Goal: Task Accomplishment & Management: Manage account settings

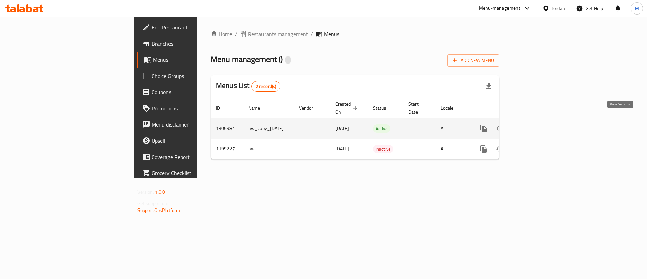
click at [540, 125] on link "enhanced table" at bounding box center [532, 128] width 16 height 16
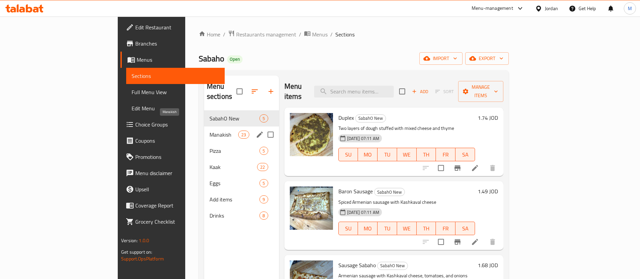
click at [209, 130] on span "Manakish" at bounding box center [223, 134] width 29 height 8
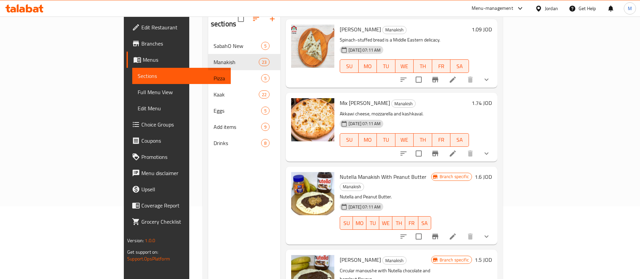
scroll to position [94, 0]
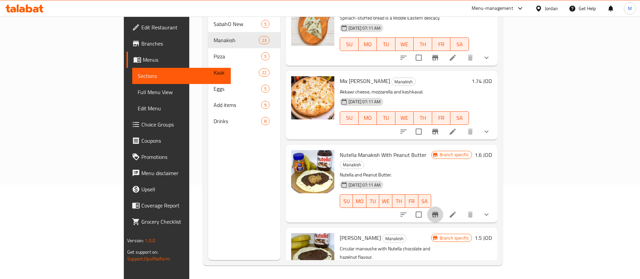
click at [439, 210] on icon "Branch-specific-item" at bounding box center [435, 214] width 8 height 8
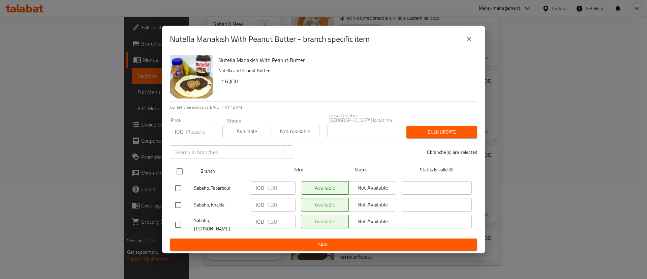
click at [182, 169] on input "checkbox" at bounding box center [180, 171] width 14 height 14
checkbox input "true"
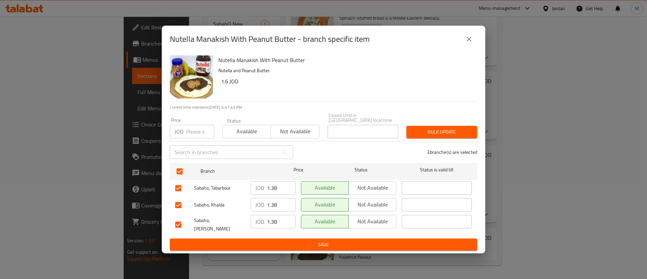
click at [277, 186] on input "1.38" at bounding box center [281, 187] width 29 height 13
click at [272, 205] on input "1.38" at bounding box center [281, 204] width 29 height 13
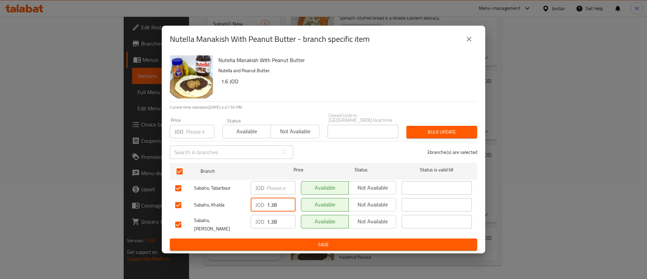
click at [272, 205] on input "1.38" at bounding box center [281, 204] width 29 height 13
click at [271, 220] on input "1.38" at bounding box center [281, 221] width 29 height 13
click at [289, 238] on button "Save" at bounding box center [323, 244] width 307 height 12
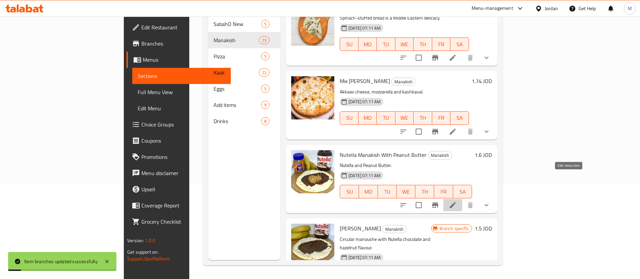
click at [455, 202] on icon at bounding box center [452, 205] width 6 height 6
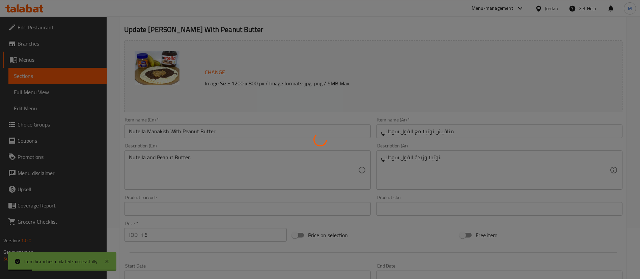
scroll to position [202, 0]
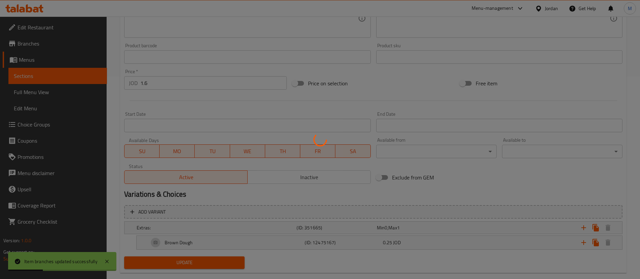
click at [197, 85] on div at bounding box center [320, 139] width 640 height 279
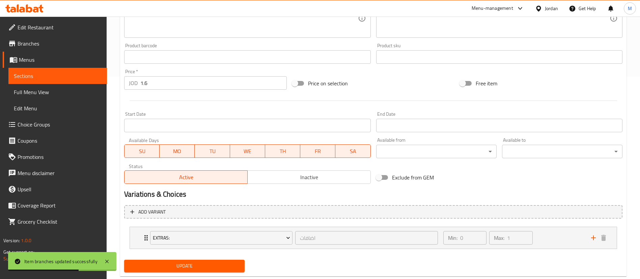
click at [187, 84] on input "1.6" at bounding box center [213, 82] width 146 height 13
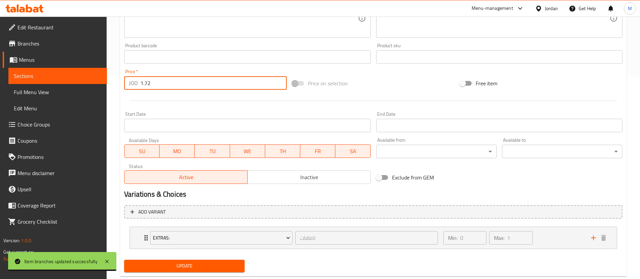
type input "1.72"
click at [197, 106] on div at bounding box center [372, 100] width 503 height 17
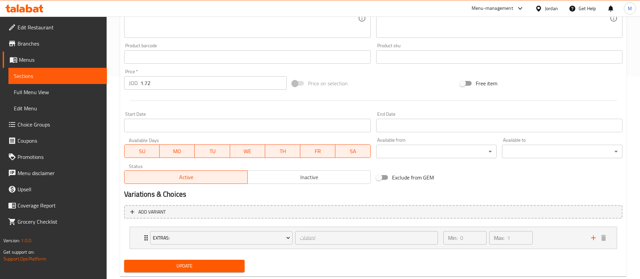
click at [235, 259] on div "Update" at bounding box center [184, 266] width 126 height 18
click at [235, 262] on span "Update" at bounding box center [184, 266] width 110 height 8
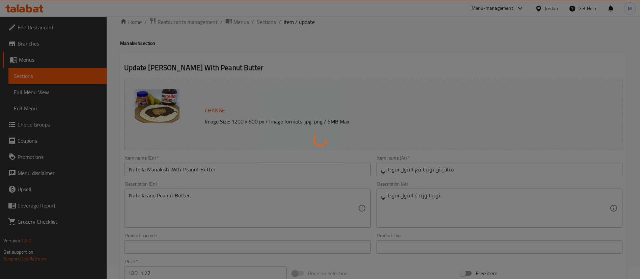
scroll to position [0, 0]
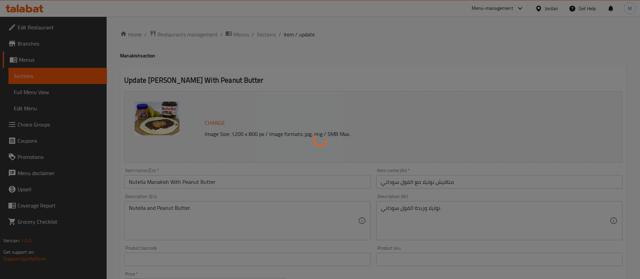
click at [269, 35] on div at bounding box center [320, 139] width 640 height 279
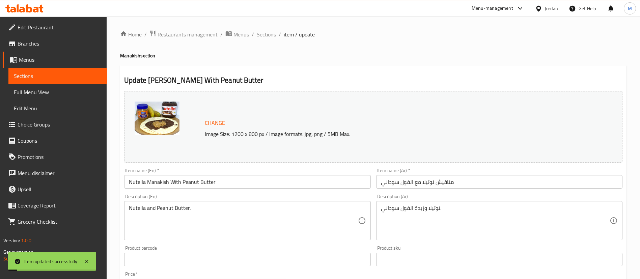
click at [271, 38] on span "Sections" at bounding box center [266, 34] width 19 height 8
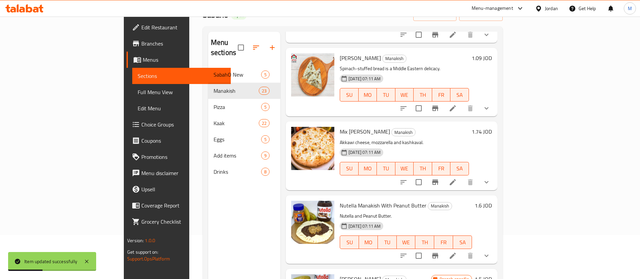
scroll to position [94, 0]
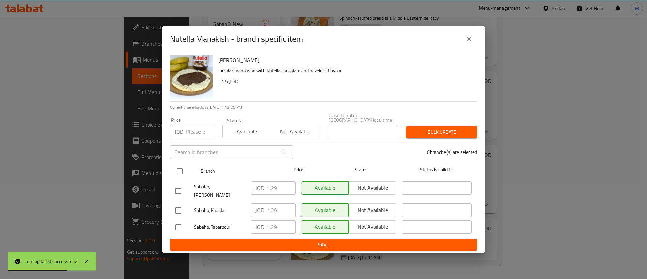
click at [181, 171] on input "checkbox" at bounding box center [180, 171] width 14 height 14
checkbox input "true"
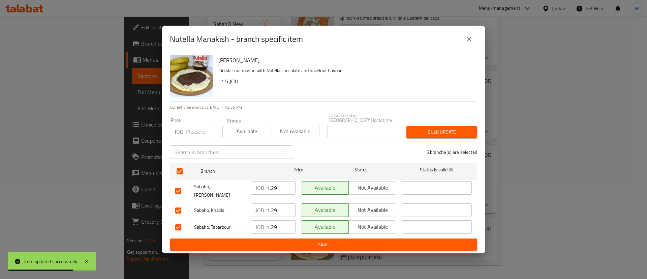
click at [278, 182] on input "1.29" at bounding box center [281, 187] width 29 height 13
click at [278, 186] on input "1.29" at bounding box center [281, 187] width 29 height 13
click at [274, 205] on input "1.29" at bounding box center [281, 209] width 29 height 13
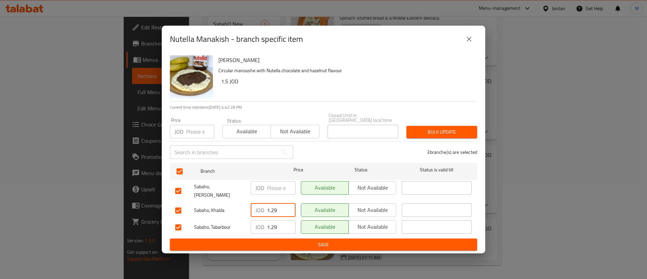
click at [274, 205] on input "1.29" at bounding box center [281, 209] width 29 height 13
click at [275, 220] on input "1.29" at bounding box center [281, 226] width 29 height 13
click at [290, 240] on span "Save" at bounding box center [323, 244] width 297 height 8
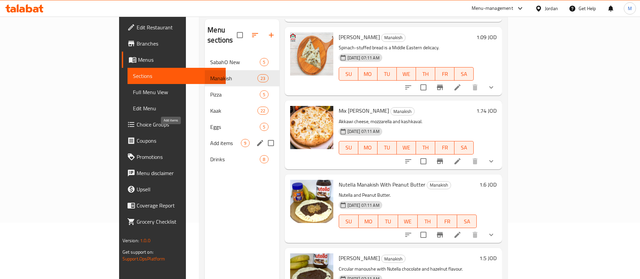
scroll to position [44, 0]
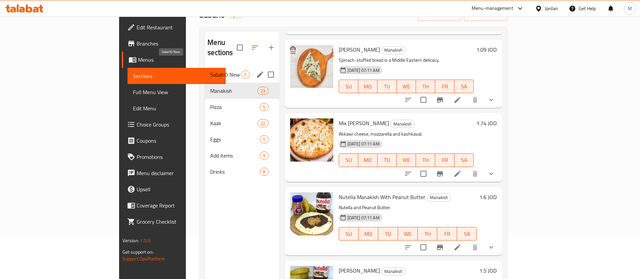
click at [210, 70] on span "SabahO New" at bounding box center [225, 74] width 31 height 8
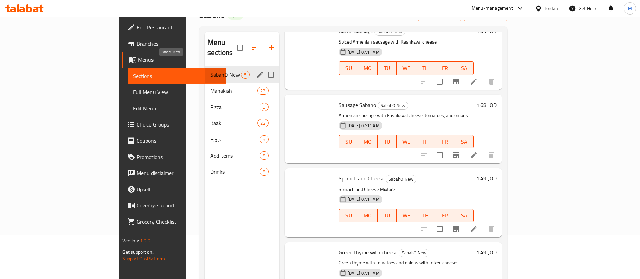
scroll to position [106, 0]
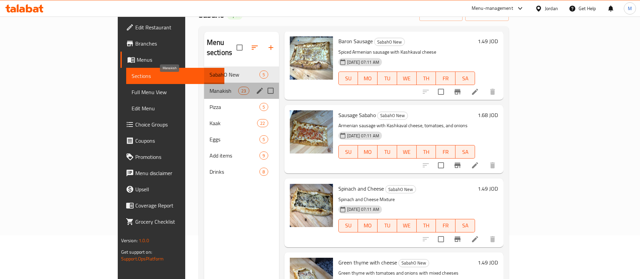
click at [209, 87] on span "Manakish" at bounding box center [223, 91] width 29 height 8
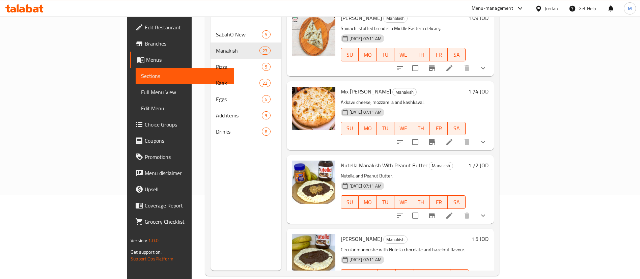
scroll to position [94, 0]
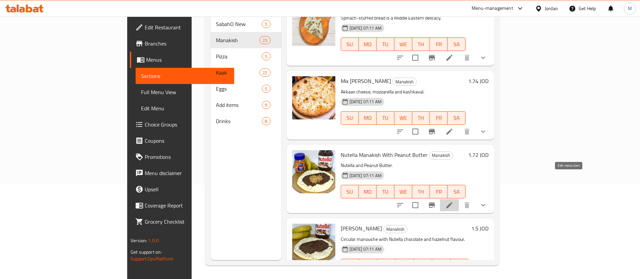
click at [452, 202] on icon at bounding box center [449, 205] width 6 height 6
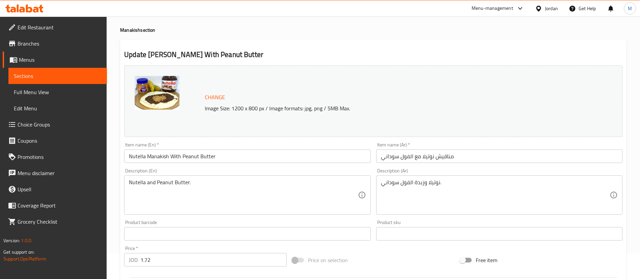
scroll to position [51, 0]
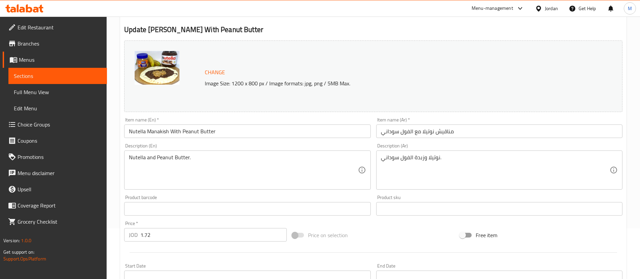
click at [185, 231] on input "1.72" at bounding box center [213, 234] width 146 height 13
type input "1.508"
click at [199, 260] on div at bounding box center [372, 252] width 503 height 17
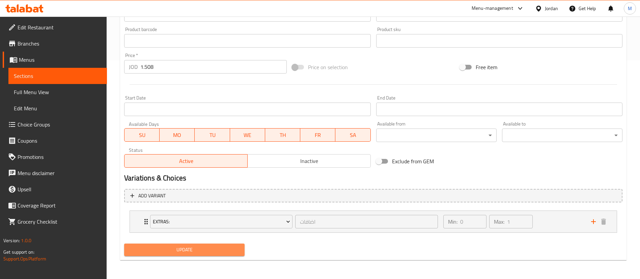
click at [203, 251] on span "Update" at bounding box center [184, 249] width 110 height 8
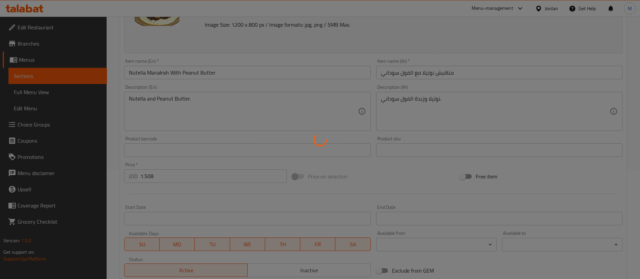
scroll to position [0, 0]
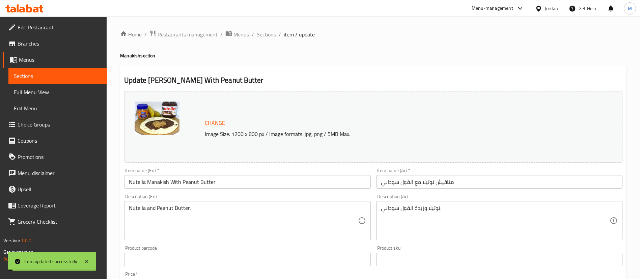
click at [268, 38] on span "Sections" at bounding box center [266, 34] width 19 height 8
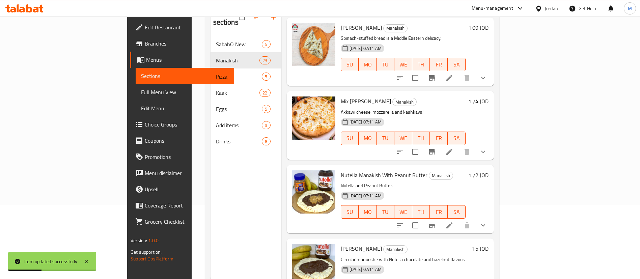
scroll to position [94, 0]
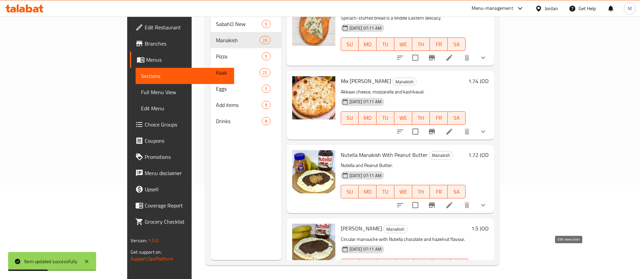
click at [453, 275] on icon at bounding box center [449, 279] width 8 height 8
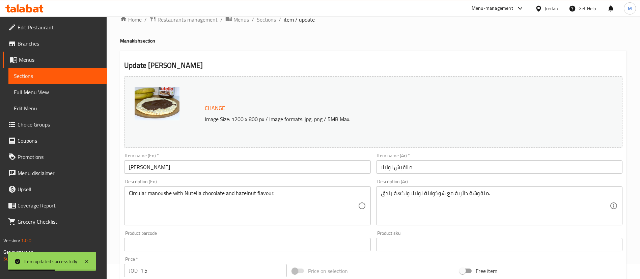
scroll to position [152, 0]
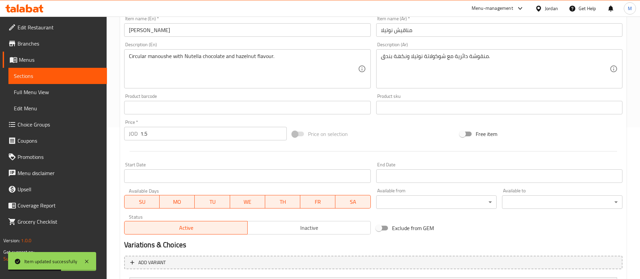
click at [183, 138] on input "1.5" at bounding box center [213, 133] width 146 height 13
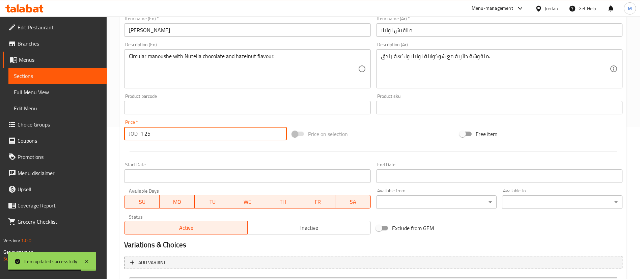
type input "1.25"
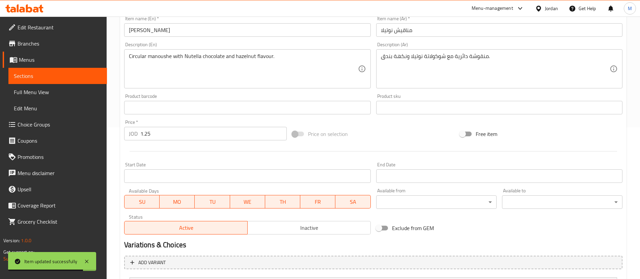
click at [190, 156] on div at bounding box center [372, 151] width 503 height 17
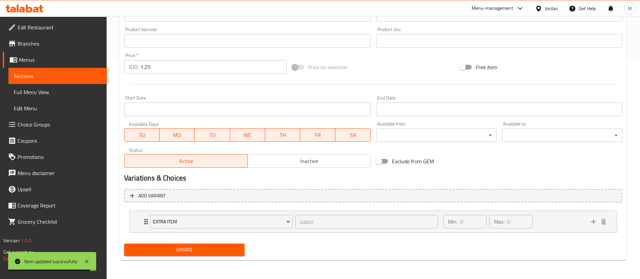
click at [230, 247] on span "Update" at bounding box center [184, 249] width 110 height 8
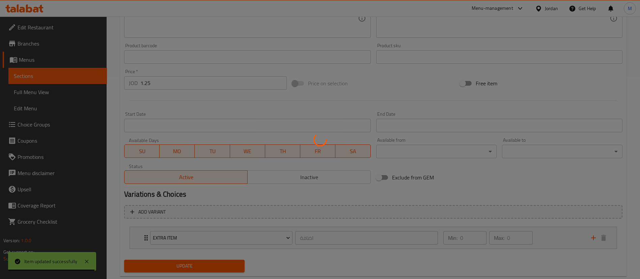
scroll to position [0, 0]
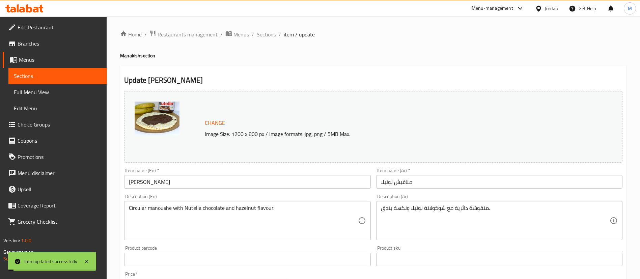
click at [268, 36] on span "Sections" at bounding box center [266, 34] width 19 height 8
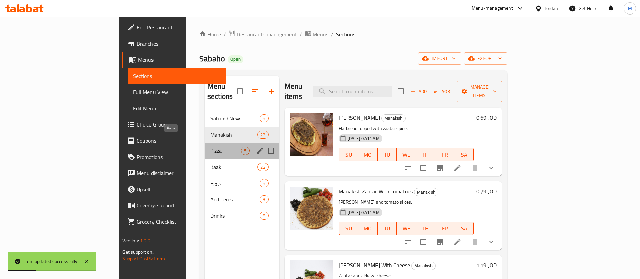
click at [210, 147] on span "Pizza" at bounding box center [225, 151] width 31 height 8
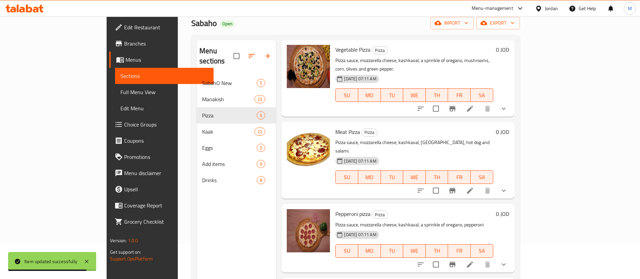
scroll to position [94, 0]
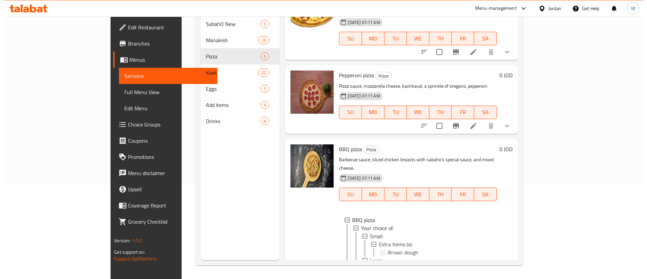
scroll to position [194, 0]
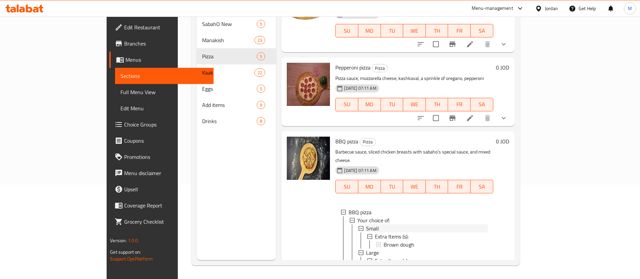
click at [406, 224] on div "Small" at bounding box center [426, 228] width 121 height 8
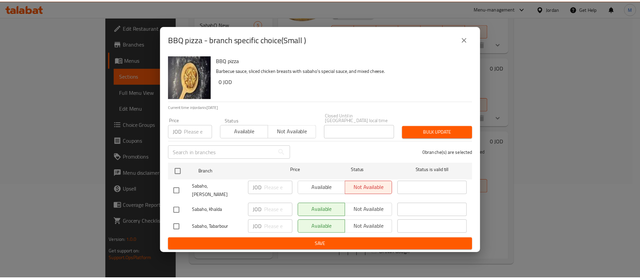
scroll to position [181, 0]
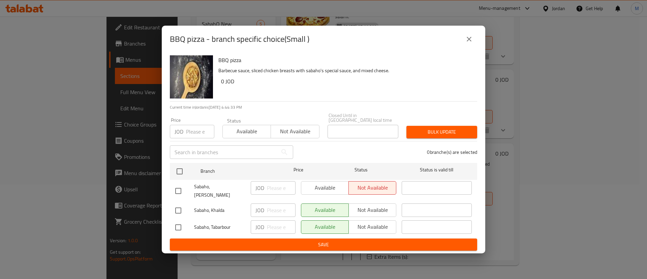
click at [472, 43] on icon "close" at bounding box center [469, 39] width 8 height 8
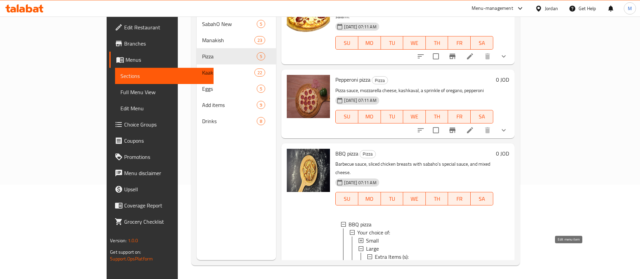
click at [473, 276] on icon at bounding box center [470, 279] width 6 height 6
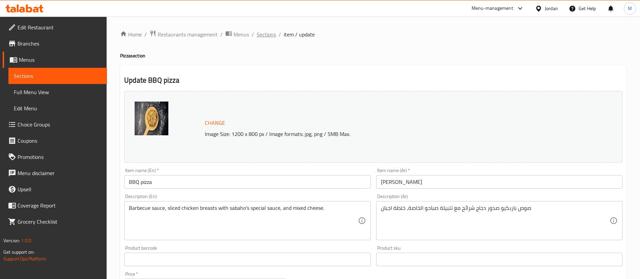
click at [261, 38] on span "Sections" at bounding box center [266, 34] width 19 height 8
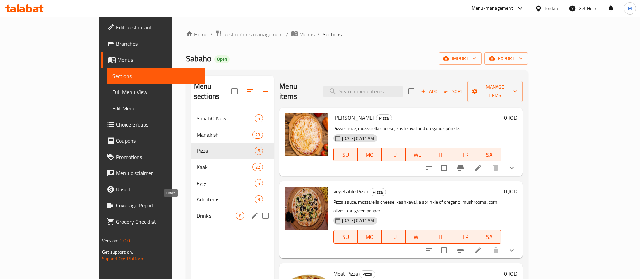
click at [197, 211] on span "Drinks" at bounding box center [216, 215] width 39 height 8
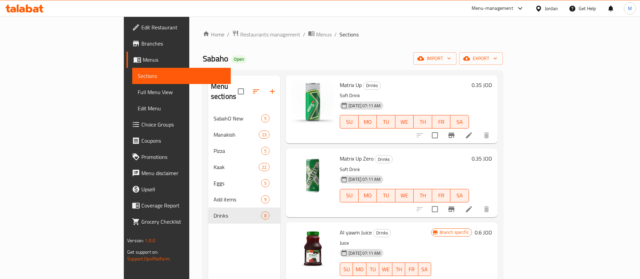
scroll to position [51, 0]
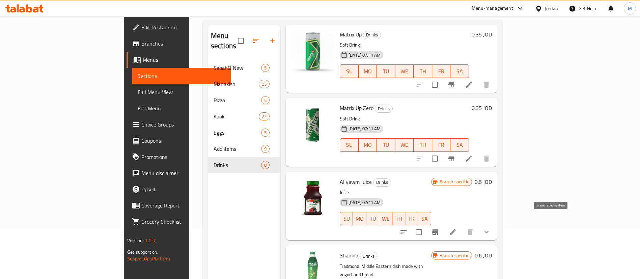
click at [438, 229] on icon "Branch-specific-item" at bounding box center [435, 231] width 6 height 5
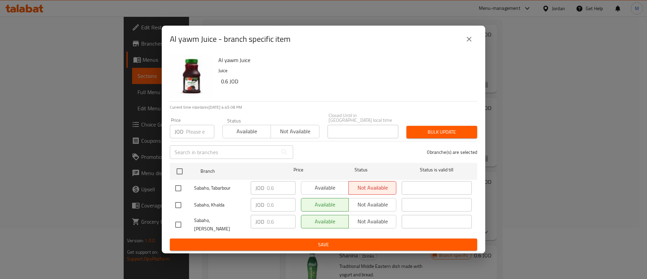
click at [468, 41] on icon "close" at bounding box center [469, 39] width 5 height 5
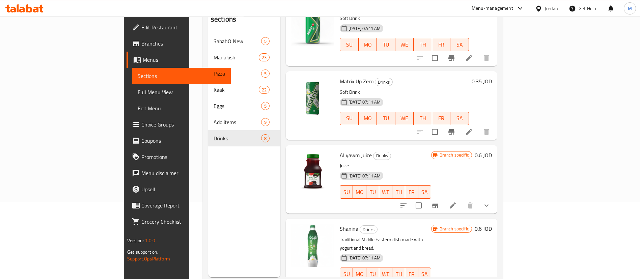
scroll to position [94, 0]
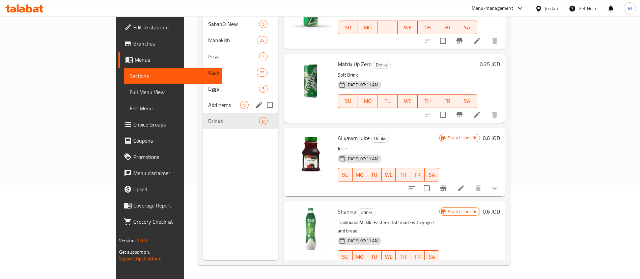
click at [208, 101] on span "Add items" at bounding box center [224, 105] width 32 height 8
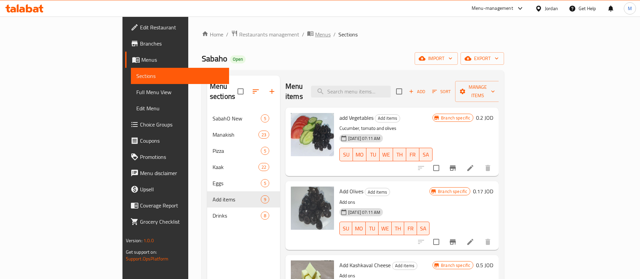
click at [315, 33] on span "Menus" at bounding box center [323, 34] width 16 height 8
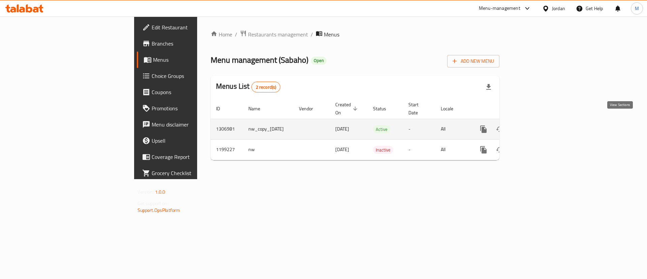
click at [535, 126] on icon "enhanced table" at bounding box center [532, 129] width 6 height 6
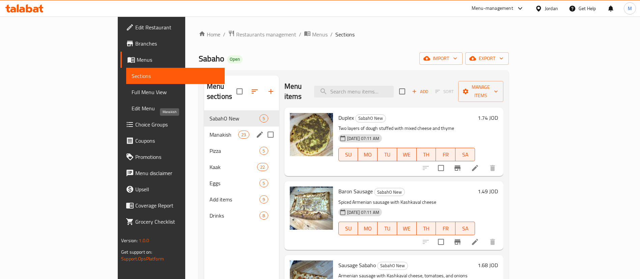
click at [209, 130] on span "Manakish" at bounding box center [223, 134] width 29 height 8
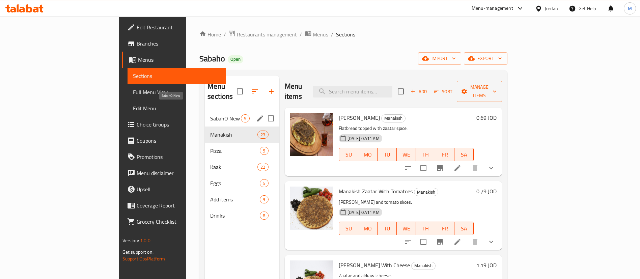
click at [210, 114] on span "SabahO New" at bounding box center [225, 118] width 31 height 8
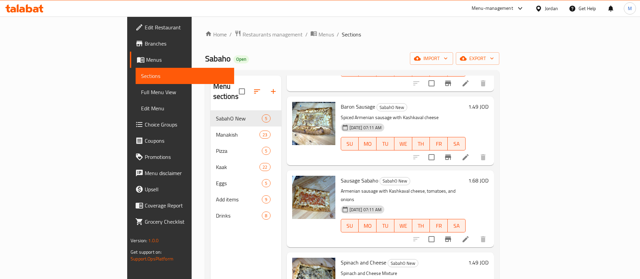
scroll to position [101, 0]
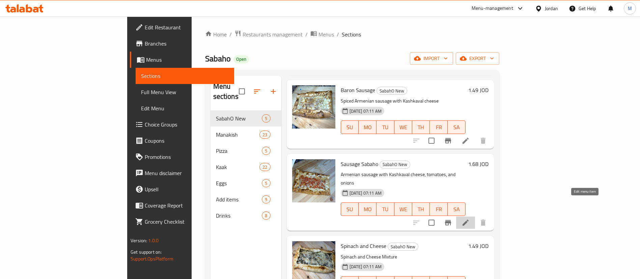
click at [469, 218] on icon at bounding box center [465, 222] width 8 height 8
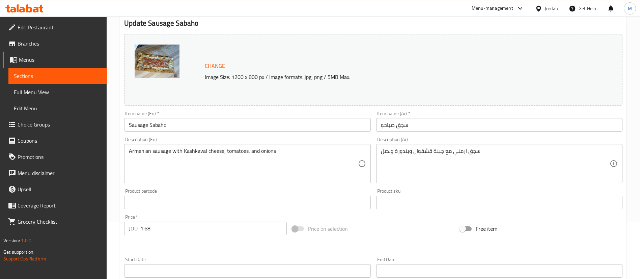
scroll to position [101, 0]
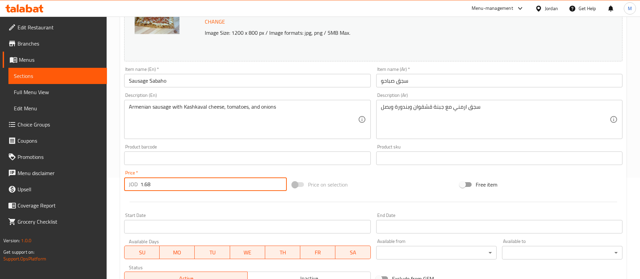
click at [174, 187] on input "1.68" at bounding box center [213, 183] width 146 height 13
type input "1.72"
click at [194, 207] on div at bounding box center [372, 202] width 503 height 17
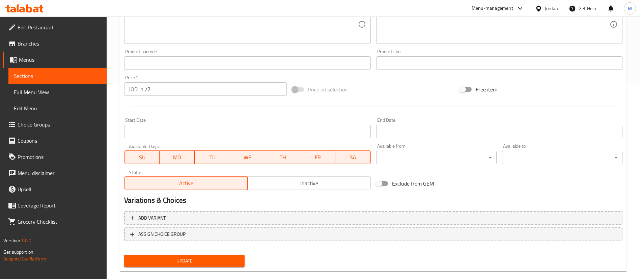
scroll to position [202, 0]
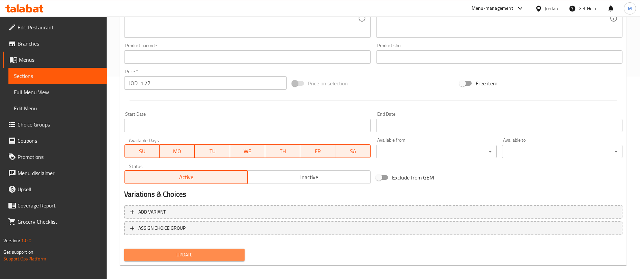
click at [214, 250] on button "Update" at bounding box center [184, 254] width 120 height 12
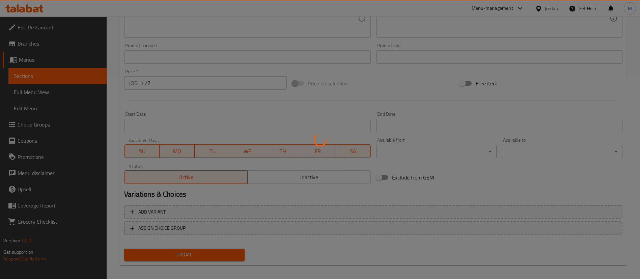
scroll to position [0, 0]
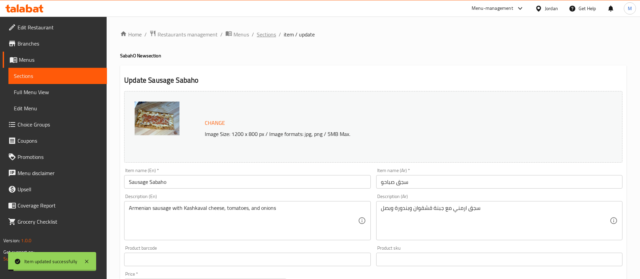
click at [270, 34] on span "Sections" at bounding box center [266, 34] width 19 height 8
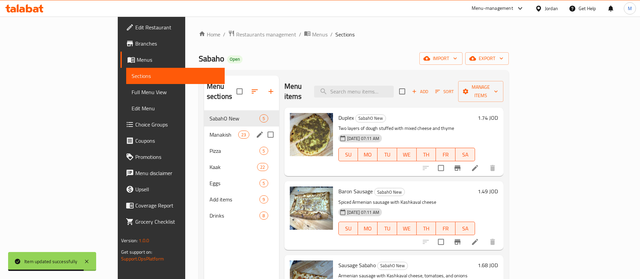
click at [204, 129] on div "Manakish 23" at bounding box center [241, 134] width 75 height 16
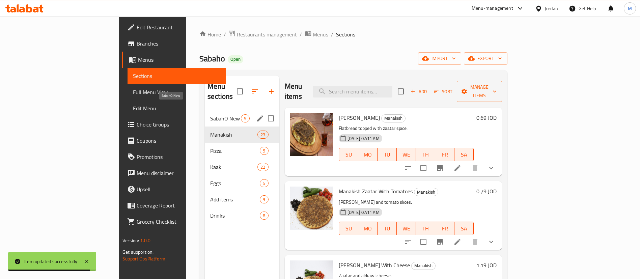
click at [210, 114] on span "SabahO New" at bounding box center [225, 118] width 31 height 8
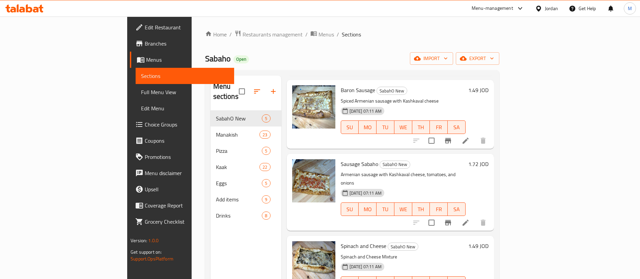
scroll to position [106, 0]
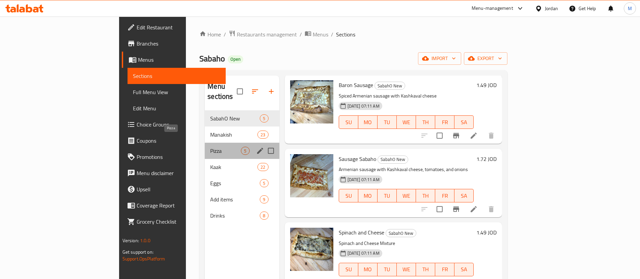
click at [210, 147] on span "Pizza" at bounding box center [225, 151] width 31 height 8
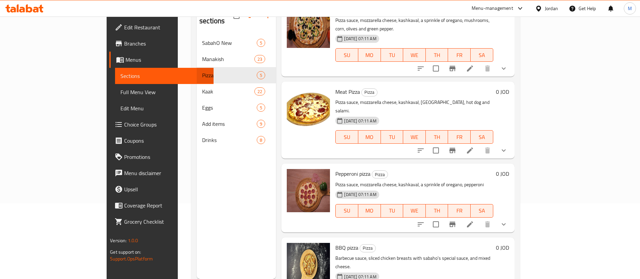
scroll to position [94, 0]
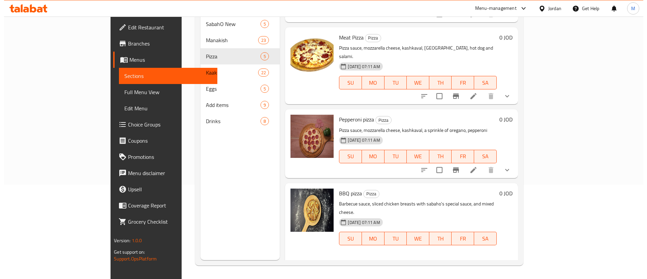
scroll to position [198, 0]
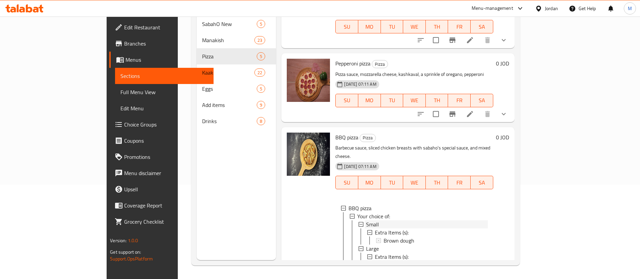
click at [473, 220] on div "Small" at bounding box center [426, 224] width 121 height 8
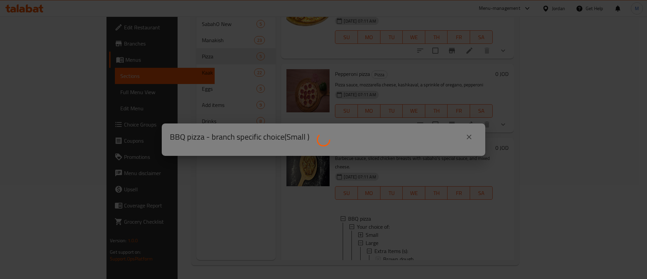
scroll to position [181, 0]
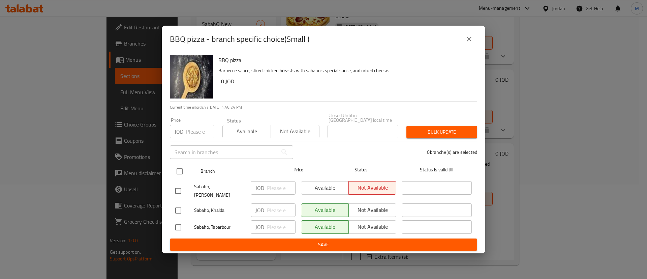
click at [179, 169] on input "checkbox" at bounding box center [180, 171] width 14 height 14
checkbox input "true"
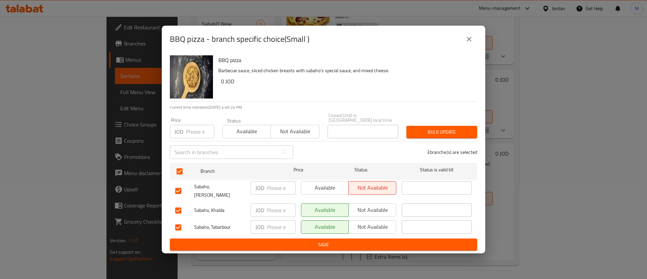
click at [308, 187] on span "Available" at bounding box center [325, 188] width 42 height 10
click at [324, 240] on span "Save" at bounding box center [323, 244] width 297 height 8
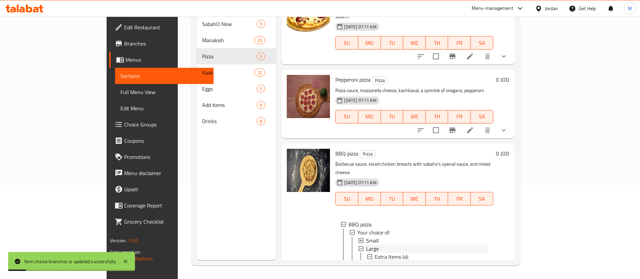
click at [416, 244] on div "Large" at bounding box center [426, 248] width 121 height 8
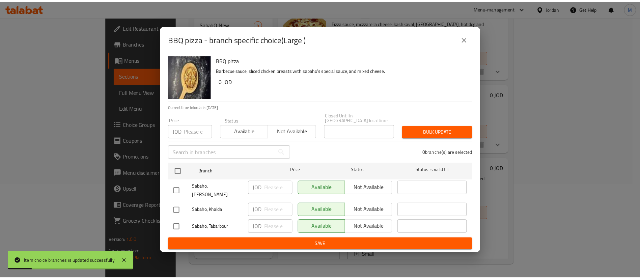
scroll to position [165, 0]
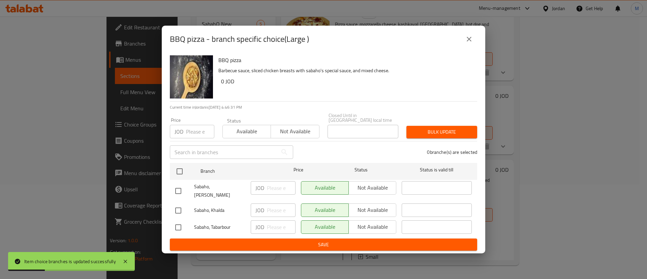
click at [466, 43] on icon "close" at bounding box center [469, 39] width 8 height 8
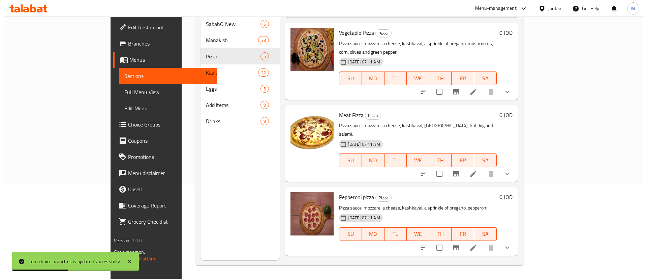
scroll to position [0, 0]
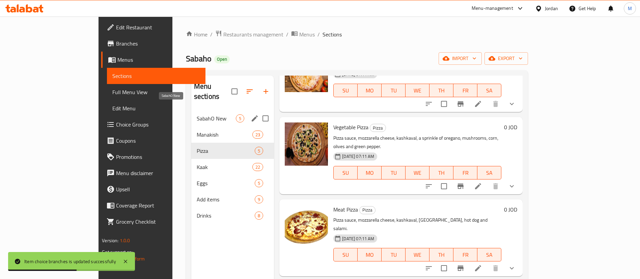
click at [197, 114] on span "SabahO New" at bounding box center [216, 118] width 39 height 8
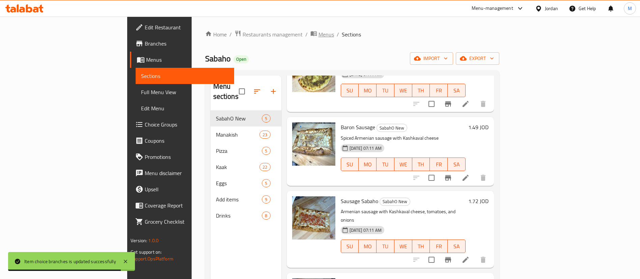
click at [318, 35] on span "Menus" at bounding box center [326, 34] width 16 height 8
